Goal: Transaction & Acquisition: Purchase product/service

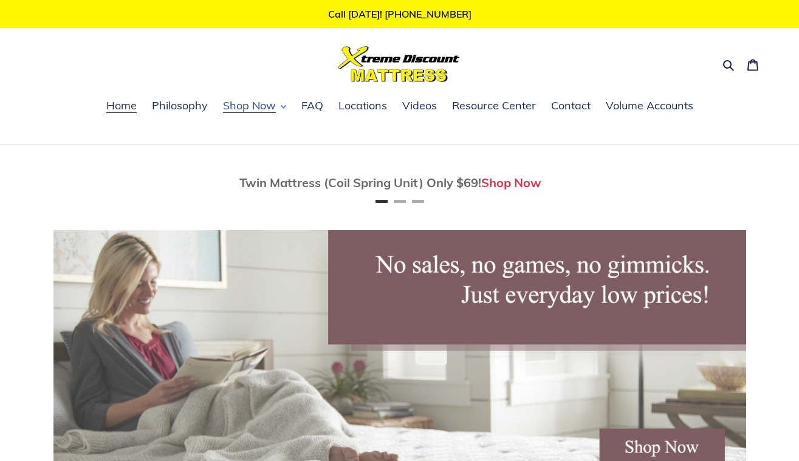
click at [241, 104] on span "Shop Now" at bounding box center [249, 105] width 53 height 15
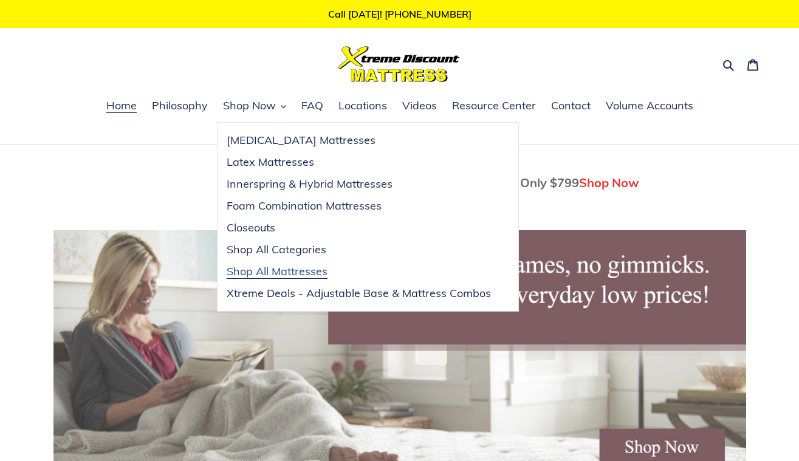
scroll to position [0, 692]
click at [265, 270] on span "Shop All Mattresses" at bounding box center [277, 271] width 101 height 15
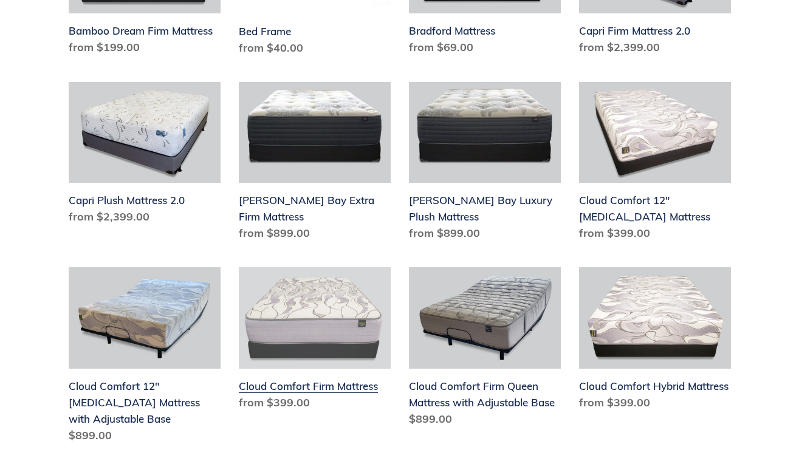
scroll to position [777, 0]
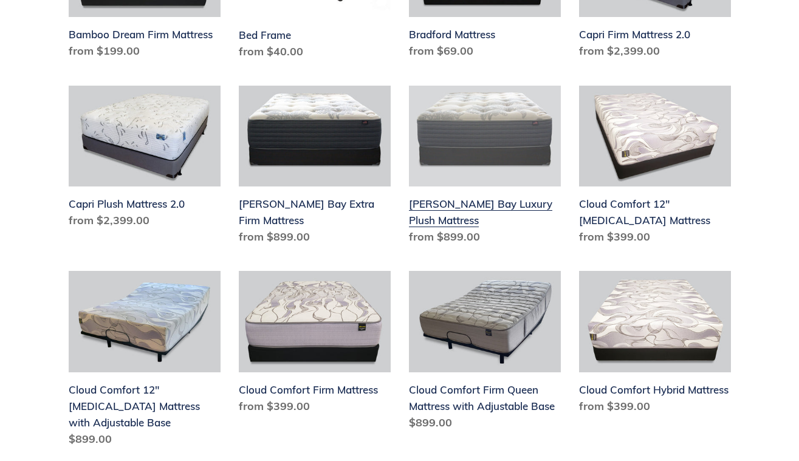
click at [498, 135] on link "[PERSON_NAME] Bay Luxury Plush Mattress" at bounding box center [485, 168] width 152 height 165
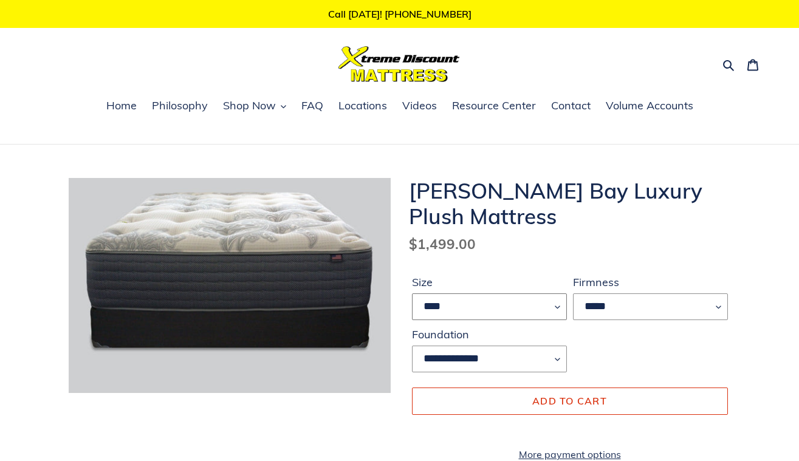
select select "*****"
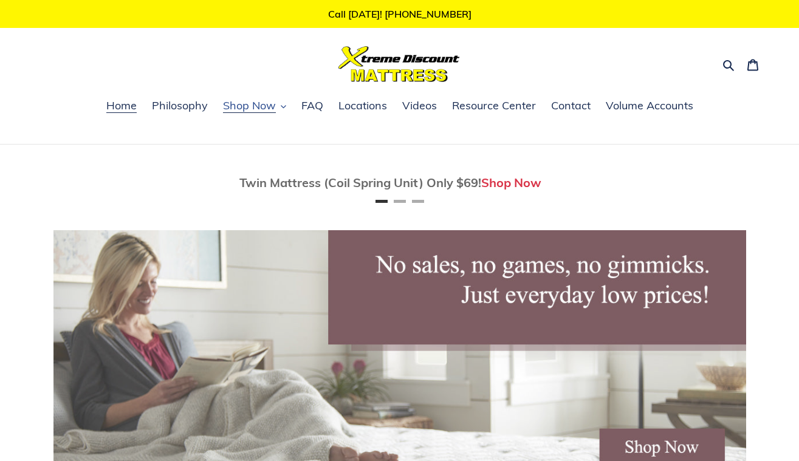
click at [268, 108] on span "Shop Now" at bounding box center [249, 105] width 53 height 15
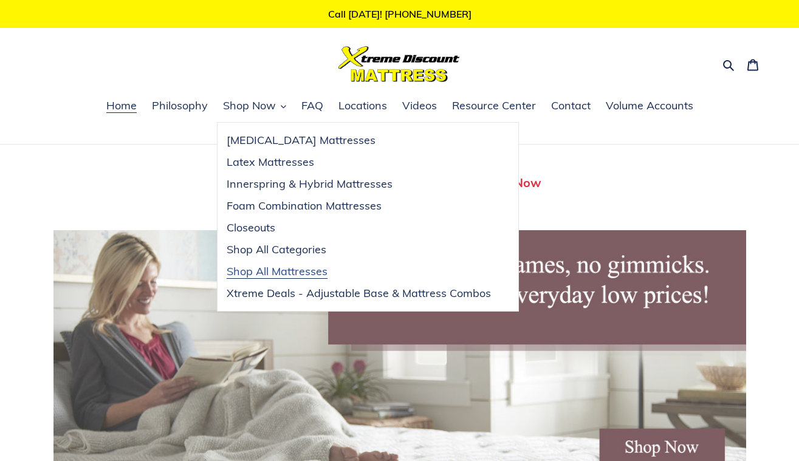
click at [267, 271] on span "Shop All Mattresses" at bounding box center [277, 271] width 101 height 15
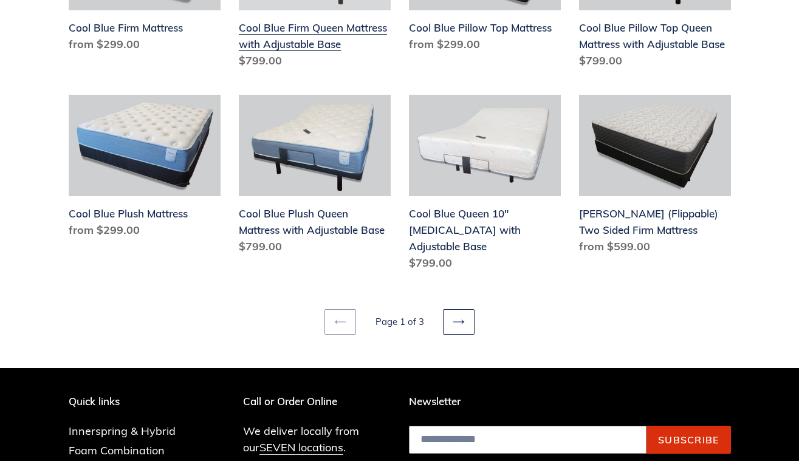
scroll to position [1546, 0]
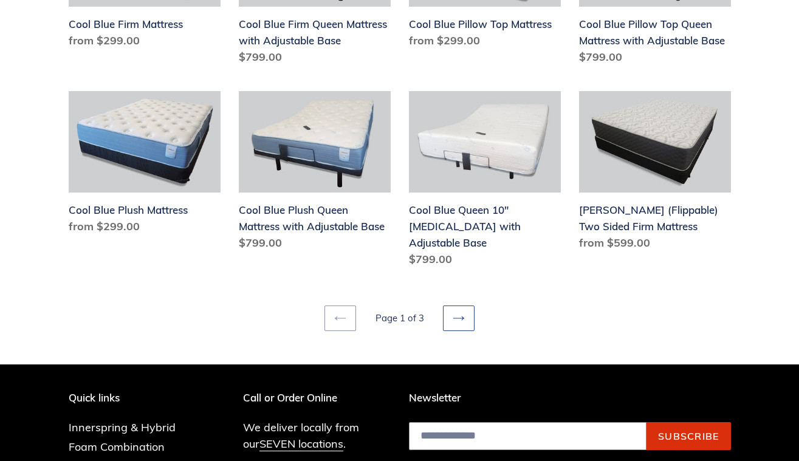
click at [465, 306] on link "Next page" at bounding box center [459, 319] width 32 height 26
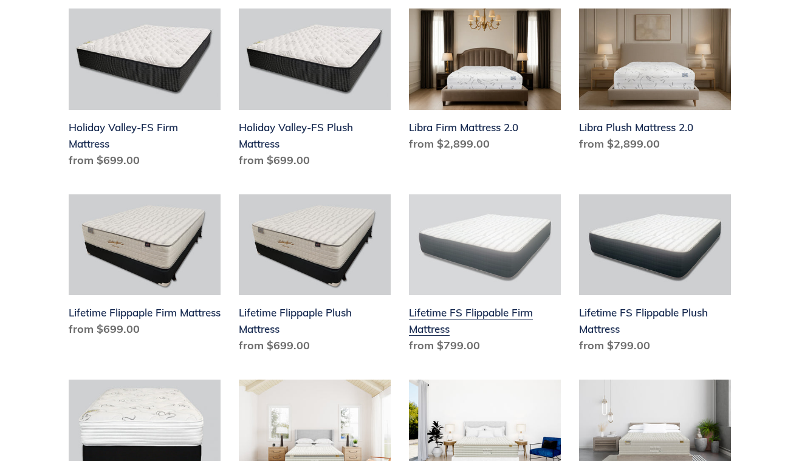
scroll to position [891, 0]
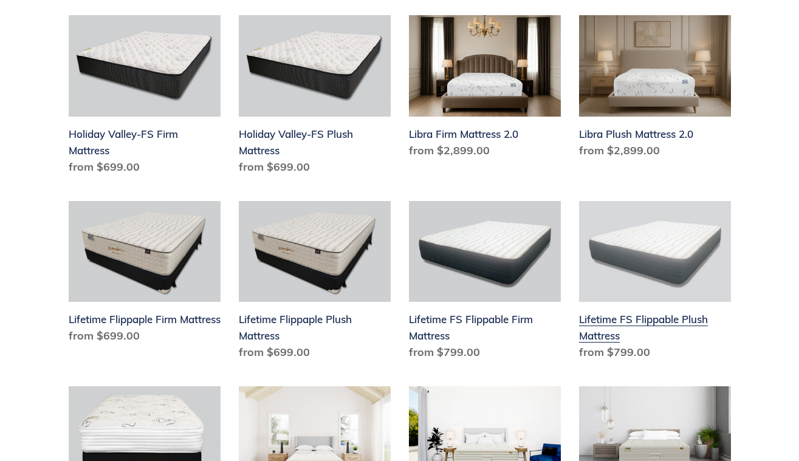
click at [649, 289] on link "Lifetime FS Flippable Plush Mattress" at bounding box center [655, 283] width 152 height 165
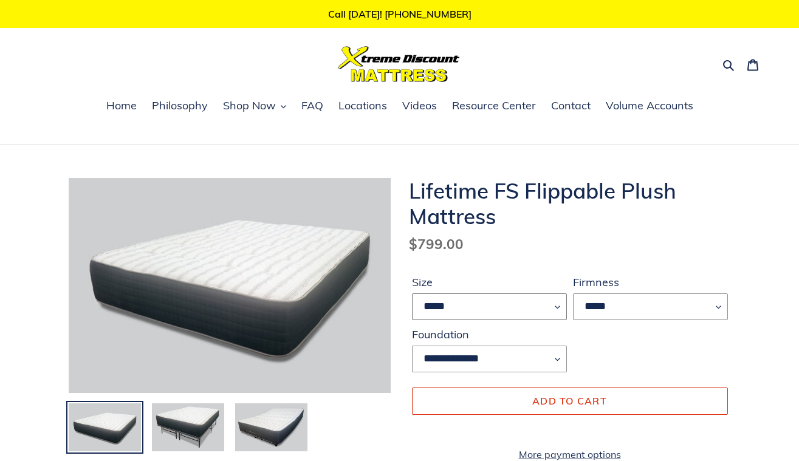
select select "****"
